Goal: Task Accomplishment & Management: Manage account settings

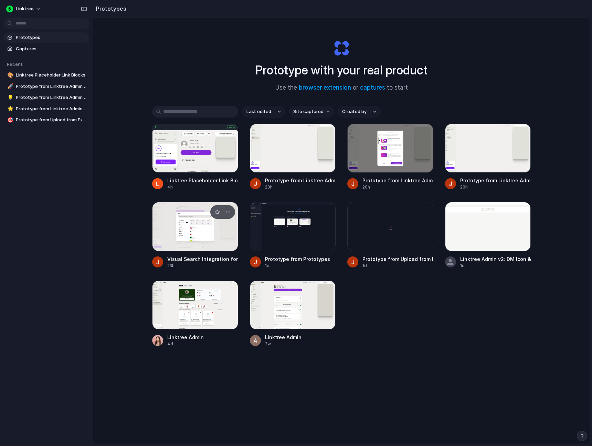
click at [199, 202] on div at bounding box center [195, 226] width 86 height 49
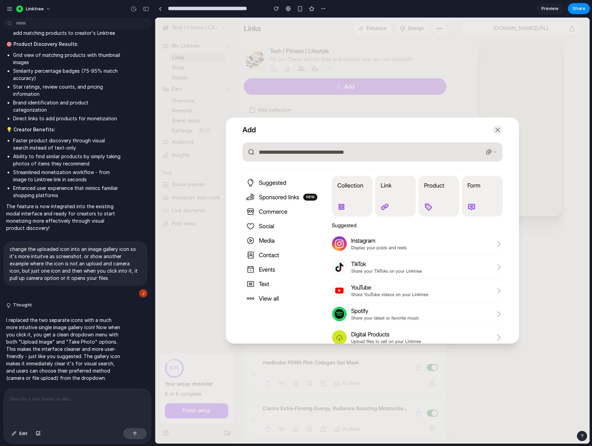
click at [204, 134] on div at bounding box center [372, 231] width 435 height 426
click at [494, 156] on button "button" at bounding box center [492, 151] width 17 height 11
click at [220, 110] on div at bounding box center [372, 231] width 435 height 426
click at [232, 112] on div at bounding box center [372, 231] width 435 height 426
click at [481, 151] on input "text" at bounding box center [372, 151] width 260 height 19
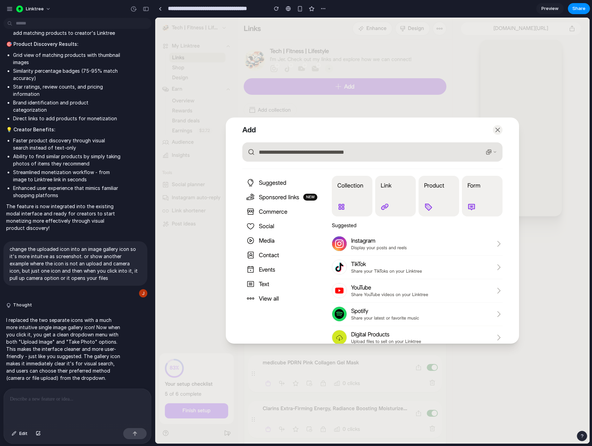
click at [491, 154] on icon "button" at bounding box center [489, 152] width 6 height 6
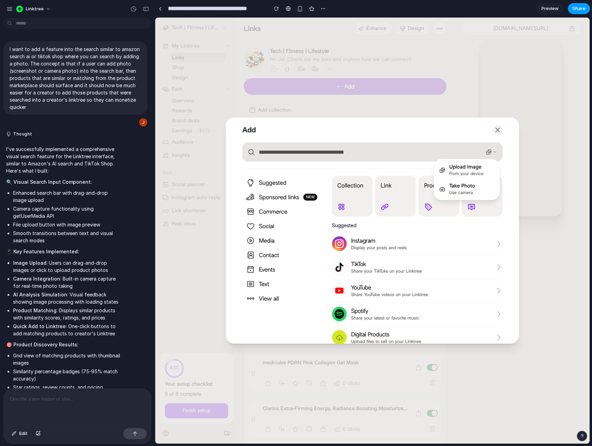
scroll to position [300, 0]
